Goal: Transaction & Acquisition: Purchase product/service

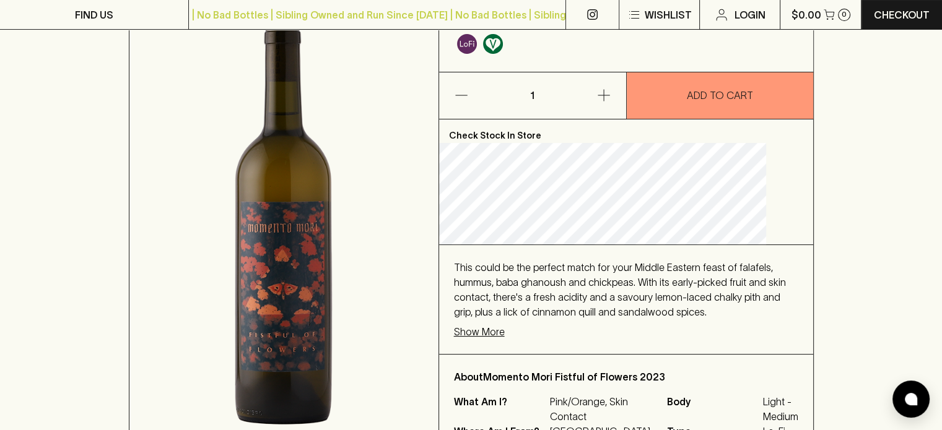
scroll to position [186, 0]
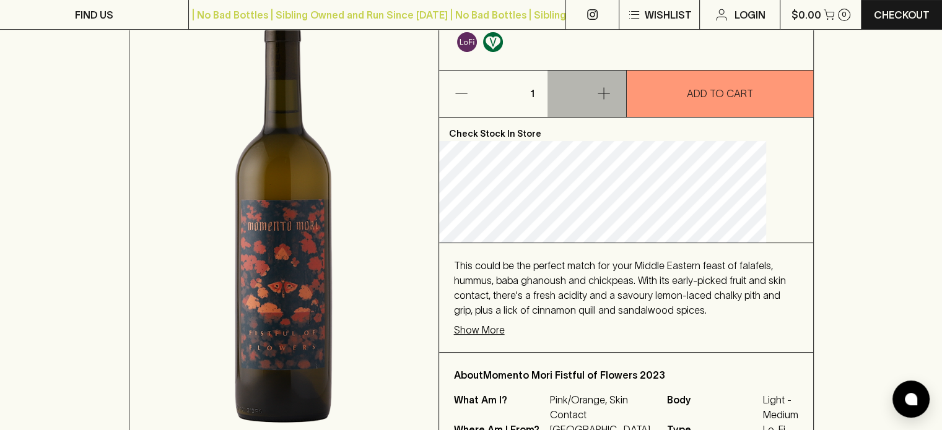
click at [609, 94] on icon "button" at bounding box center [604, 94] width 12 height 12
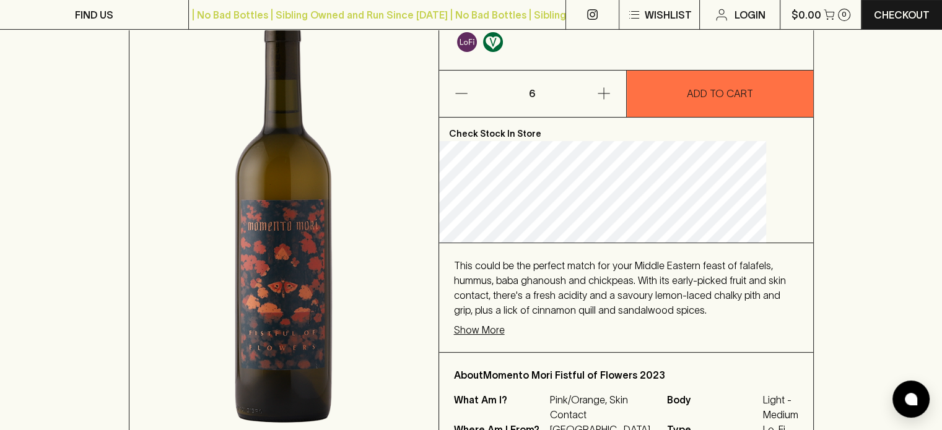
click at [697, 94] on p "ADD TO CART" at bounding box center [720, 93] width 66 height 15
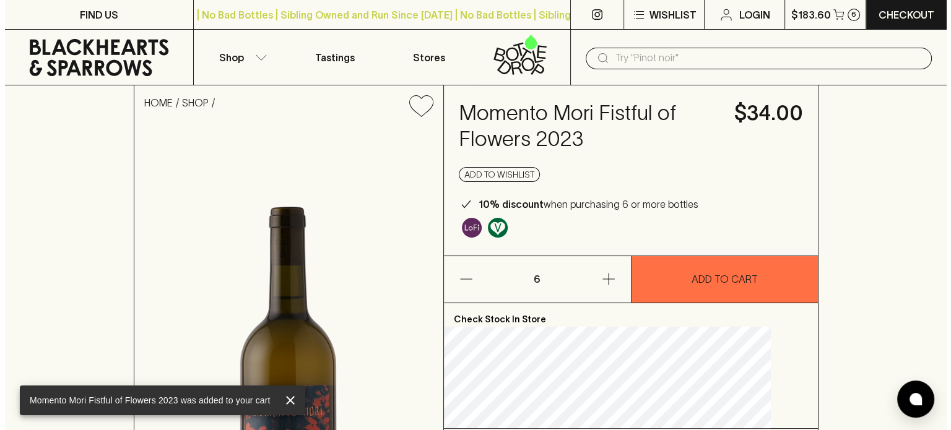
scroll to position [0, 0]
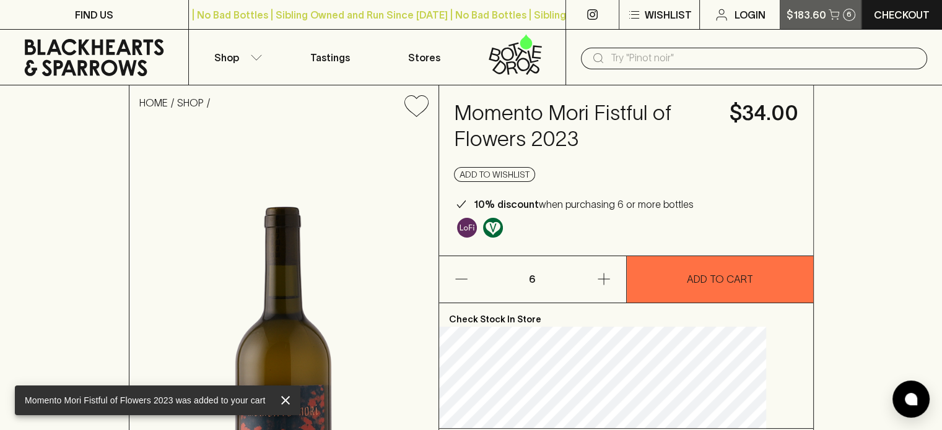
click at [829, 17] on icon "button" at bounding box center [834, 14] width 11 height 11
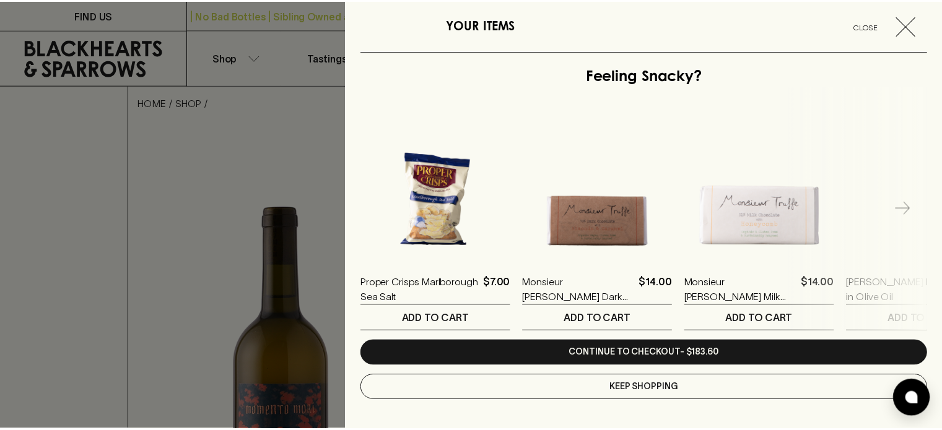
scroll to position [319, 0]
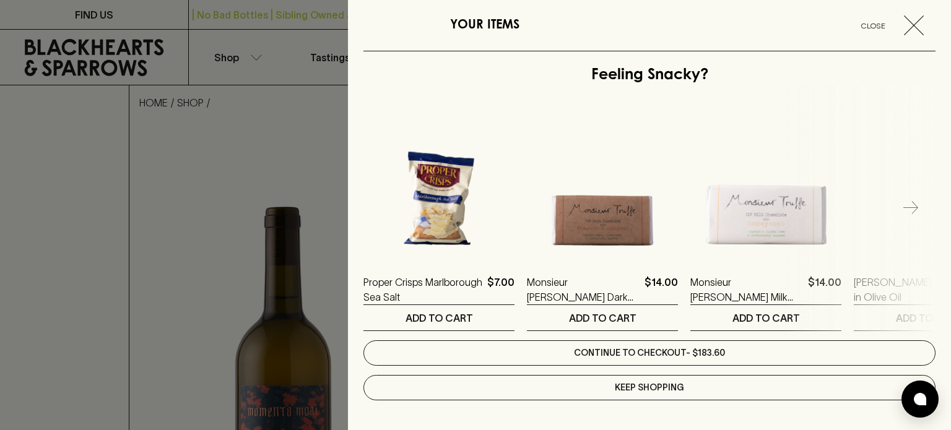
click at [664, 349] on link "Continue to checkout - $183.60" at bounding box center [649, 353] width 572 height 25
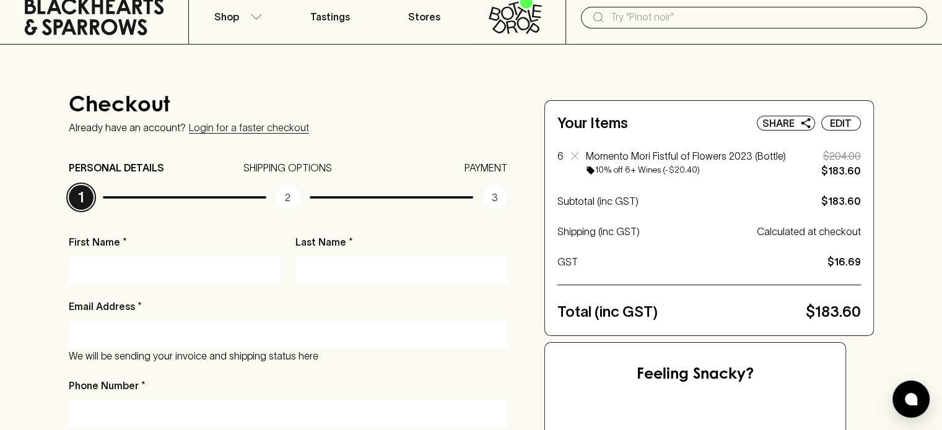
scroll to position [124, 0]
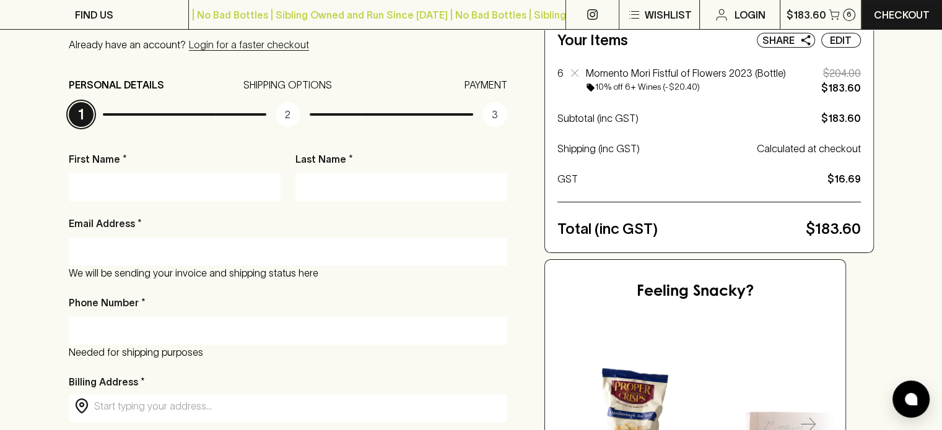
click at [179, 183] on input "First Name *" at bounding box center [174, 187] width 193 height 20
click at [181, 189] on input "First Name *" at bounding box center [174, 187] width 193 height 20
type input "[PERSON_NAME]"
type input "Doery"
type input "[PERSON_NAME][EMAIL_ADDRESS][PERSON_NAME][DOMAIN_NAME]"
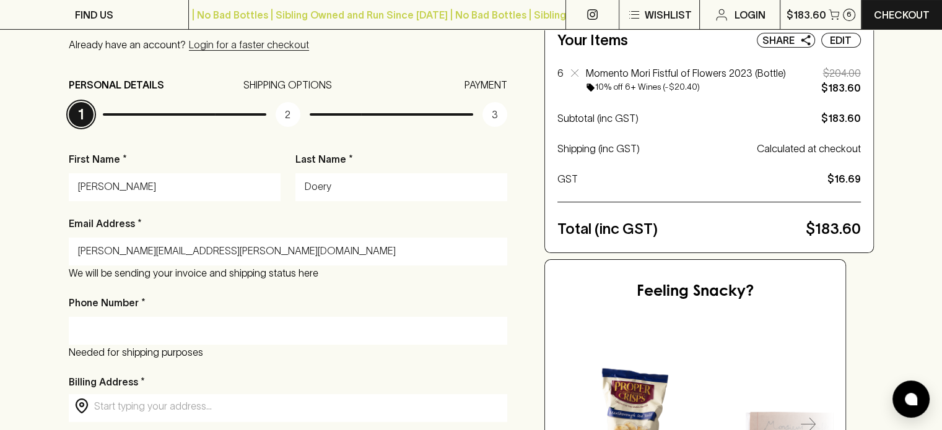
type input "0424031565"
type input "[STREET_ADDRESS]"
type input "BURNLEY"
type input "3121"
type input "VIC"
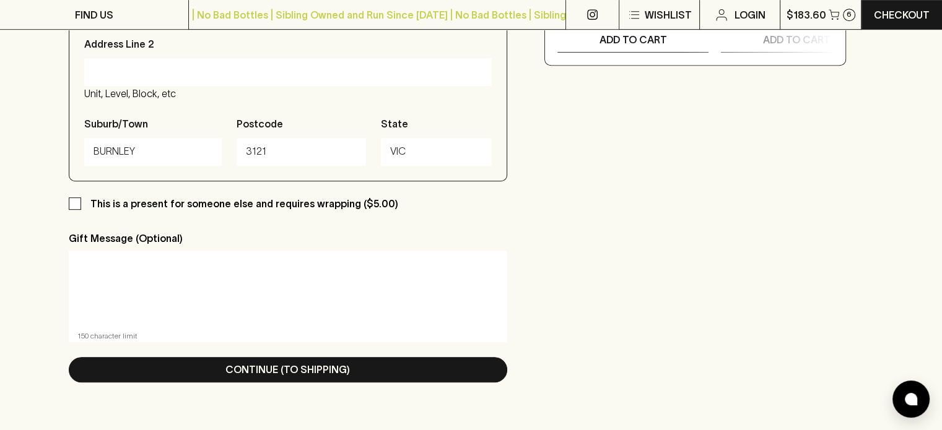
scroll to position [743, 0]
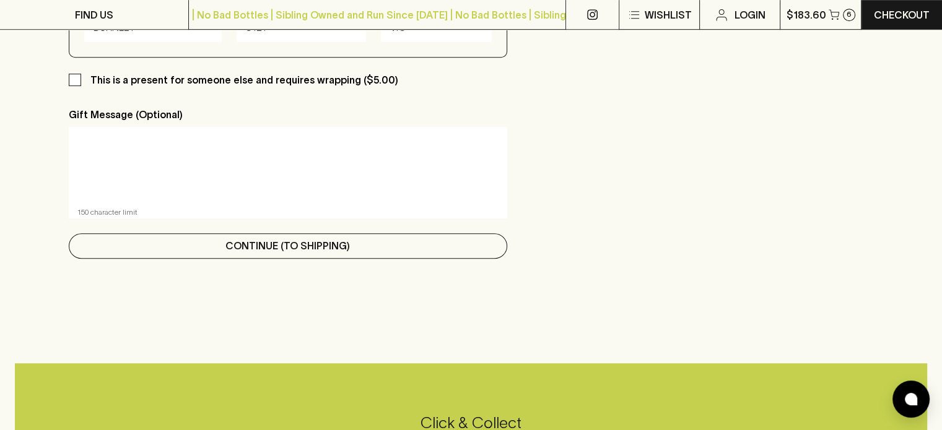
click at [303, 250] on p "Continue (To Shipping)" at bounding box center [287, 245] width 124 height 15
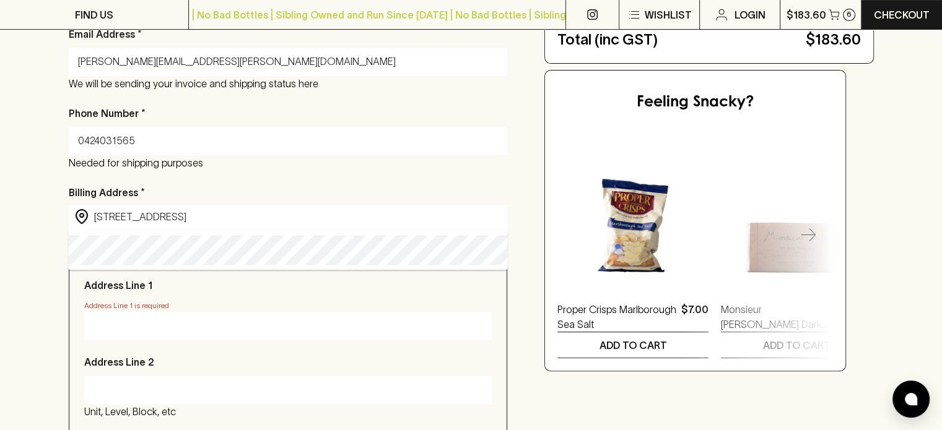
scroll to position [412, 0]
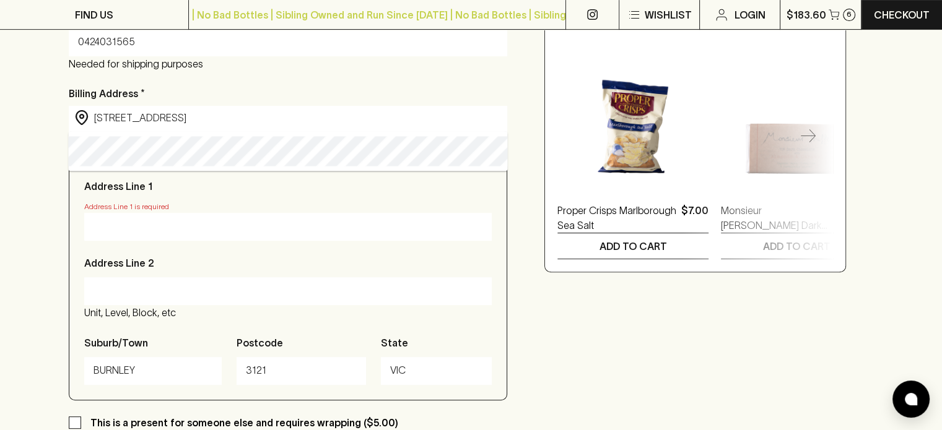
click at [145, 227] on input "Address Line 1" at bounding box center [289, 227] width 390 height 20
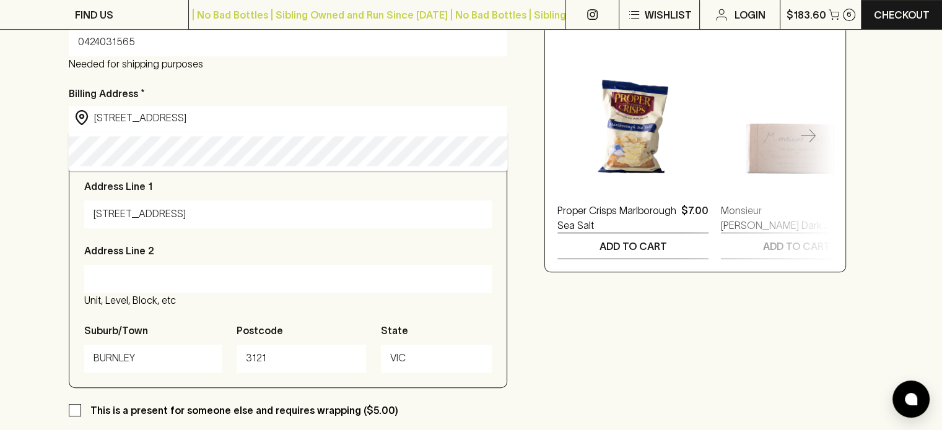
drag, startPoint x: 253, startPoint y: 217, endPoint x: 65, endPoint y: 217, distance: 187.6
click at [65, 217] on div "Checkout Already have an account? Login for a faster checkout PERSONAL DETAILS …" at bounding box center [471, 163] width 942 height 981
type input "[STREET_ADDRESS]"
click at [117, 287] on input "Address Line 2" at bounding box center [289, 279] width 390 height 20
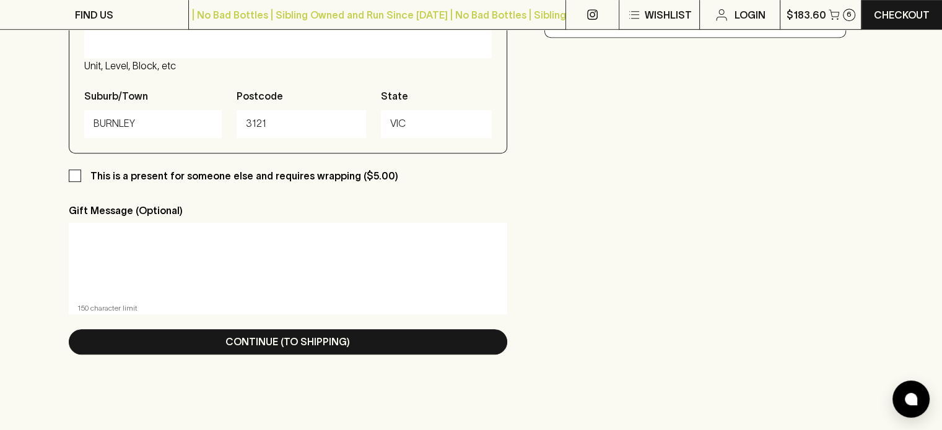
scroll to position [784, 0]
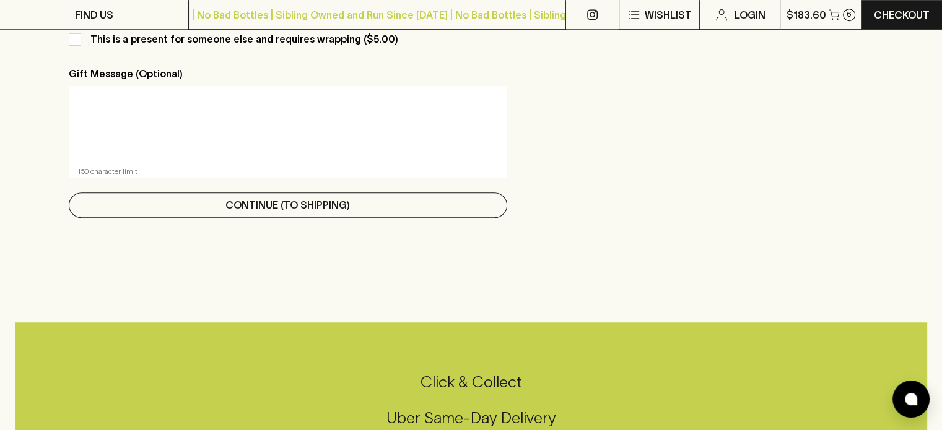
click at [292, 212] on p "Continue (To Shipping)" at bounding box center [287, 205] width 124 height 15
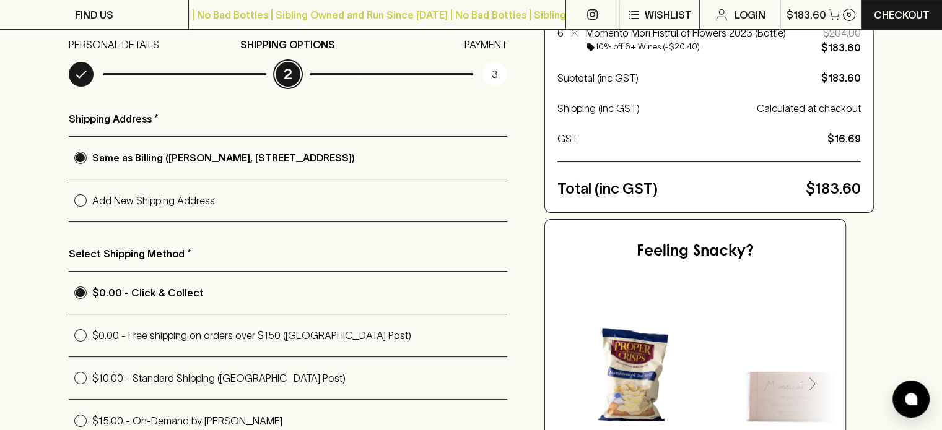
scroll to position [186, 0]
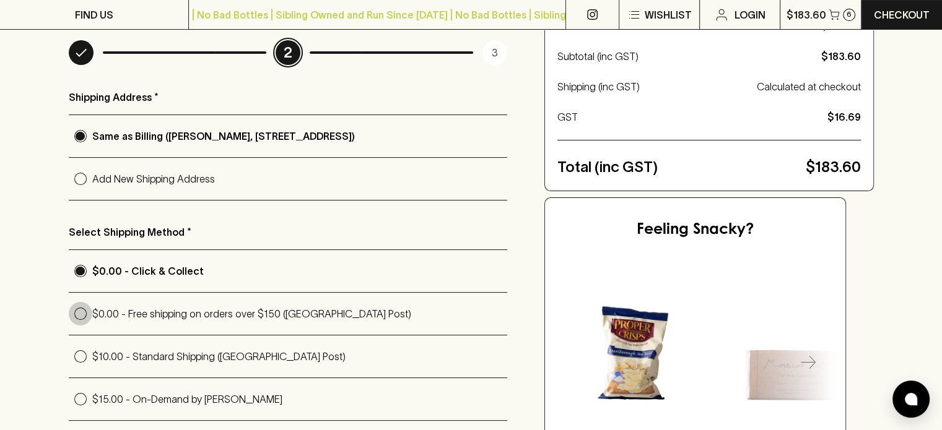
click at [77, 311] on input "$0.00 - Free shipping on orders over $150 ([GEOGRAPHIC_DATA] Post)" at bounding box center [81, 314] width 24 height 24
radio input "true"
